Goal: Information Seeking & Learning: Learn about a topic

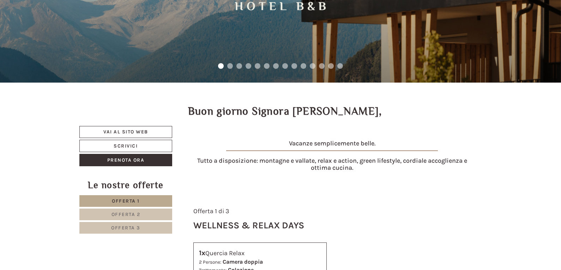
scroll to position [141, 0]
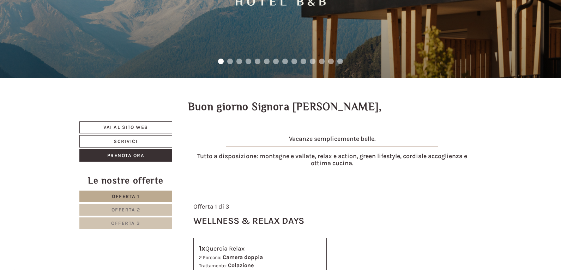
click at [133, 223] on span "Offerta 3" at bounding box center [125, 223] width 29 height 6
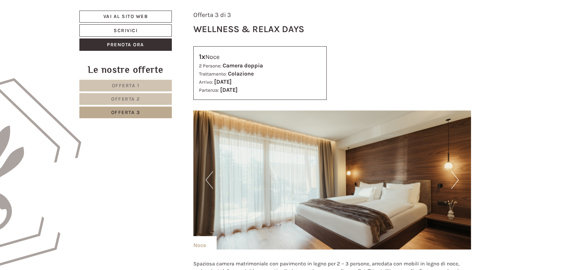
scroll to position [403, 0]
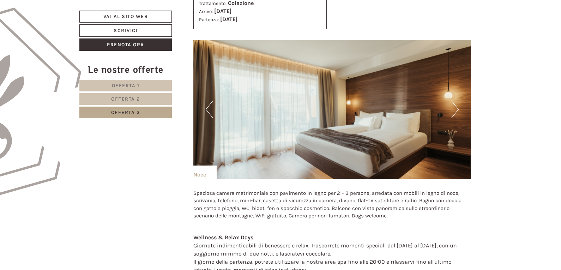
click at [452, 109] on button "Next" at bounding box center [454, 110] width 7 height 18
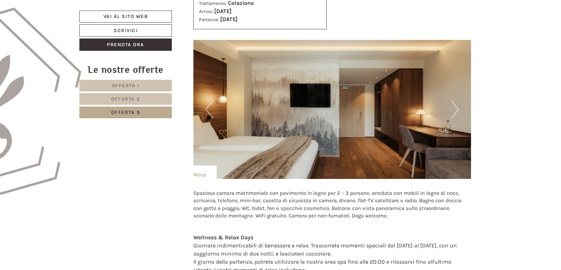
click at [452, 109] on button "Next" at bounding box center [454, 110] width 7 height 18
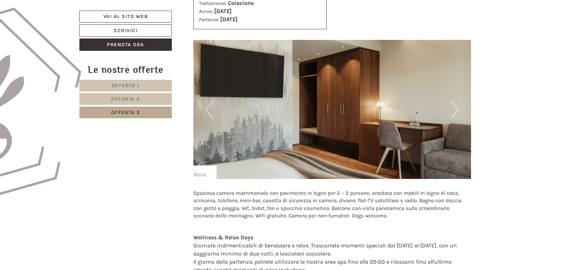
click at [452, 109] on button "Next" at bounding box center [454, 110] width 7 height 18
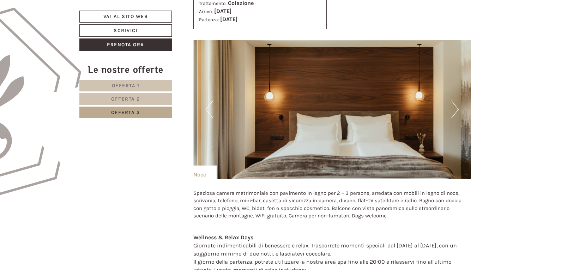
click at [452, 109] on button "Next" at bounding box center [454, 110] width 7 height 18
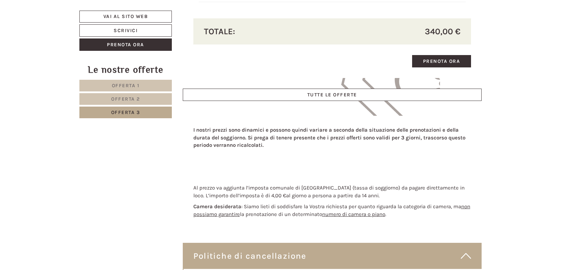
scroll to position [862, 0]
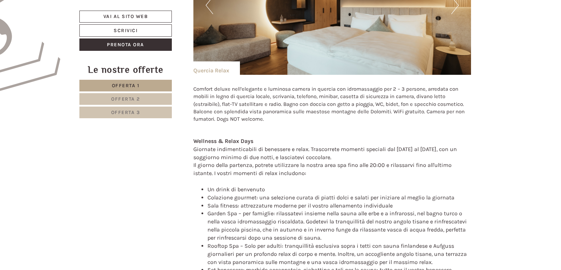
scroll to position [671, 0]
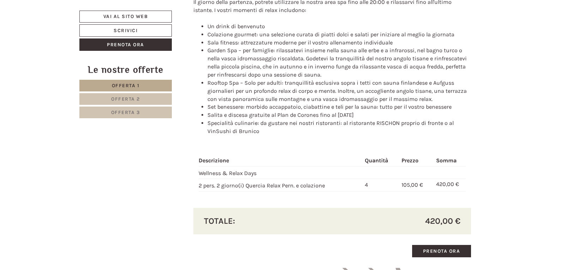
click at [118, 114] on span "Offerta 3" at bounding box center [125, 112] width 29 height 6
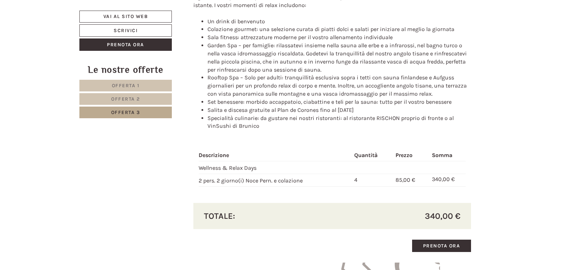
scroll to position [683, 0]
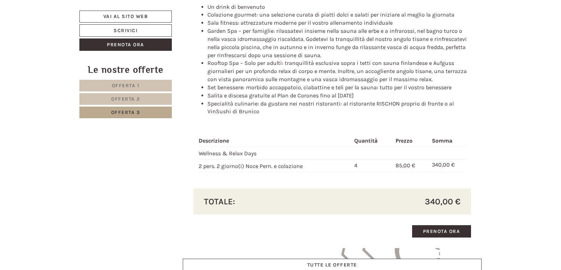
drag, startPoint x: 194, startPoint y: 12, endPoint x: 458, endPoint y: 203, distance: 326.4
copy div "Offerta 3 di 3 Wellness & Relax Days 1x Noce 2 Persone: Camera doppia Trattamen…"
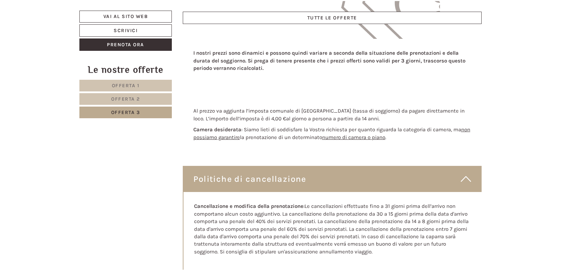
scroll to position [965, 0]
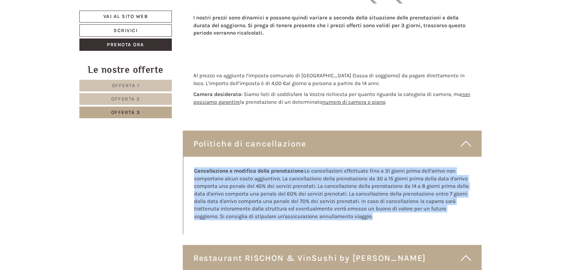
drag, startPoint x: 194, startPoint y: 170, endPoint x: 354, endPoint y: 221, distance: 167.5
click at [354, 221] on div "Cancellazione e modifica della prenotazione : Le cancellazioni effettuate fino …" at bounding box center [333, 196] width 299 height 78
copy p "Cancellazione e modifica della prenotazione : Le cancellazioni effettuate fino …"
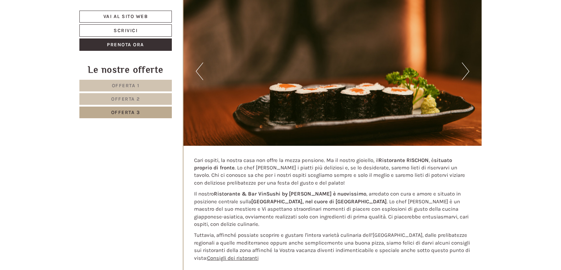
scroll to position [1247, 0]
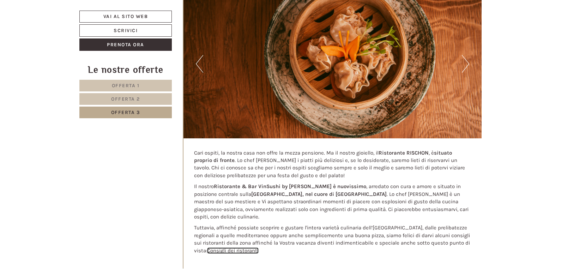
click at [228, 247] on link "Consigli dei ristoranti" at bounding box center [233, 250] width 52 height 6
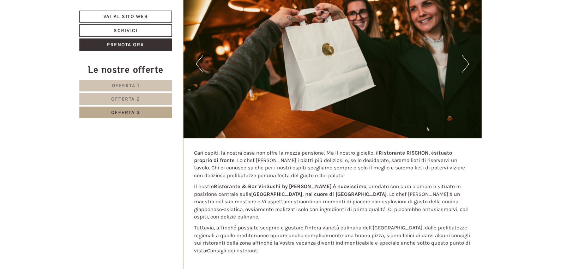
click at [225, 158] on strong "situato proprio di fronte" at bounding box center [323, 157] width 258 height 14
